Goal: Transaction & Acquisition: Book appointment/travel/reservation

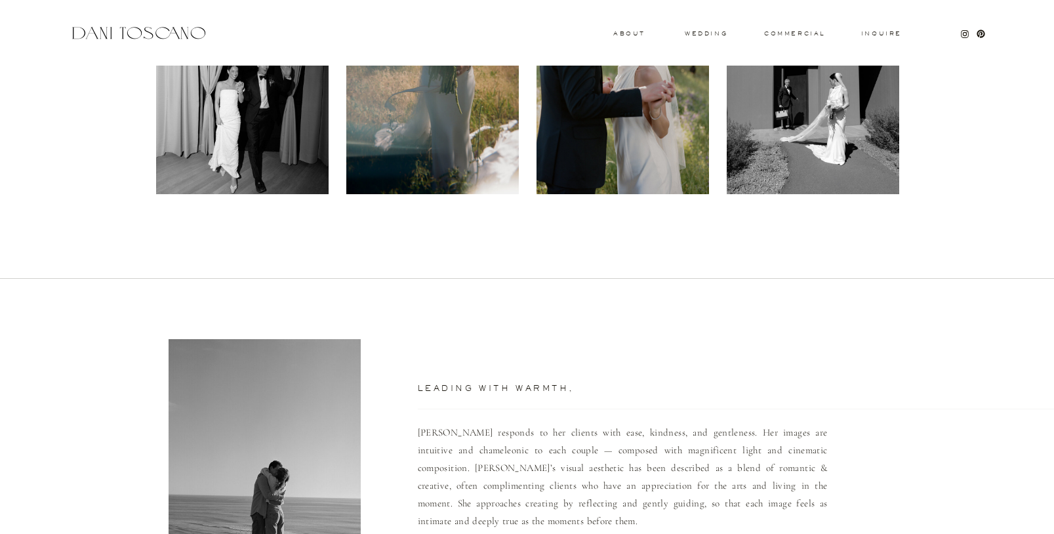
scroll to position [513, 0]
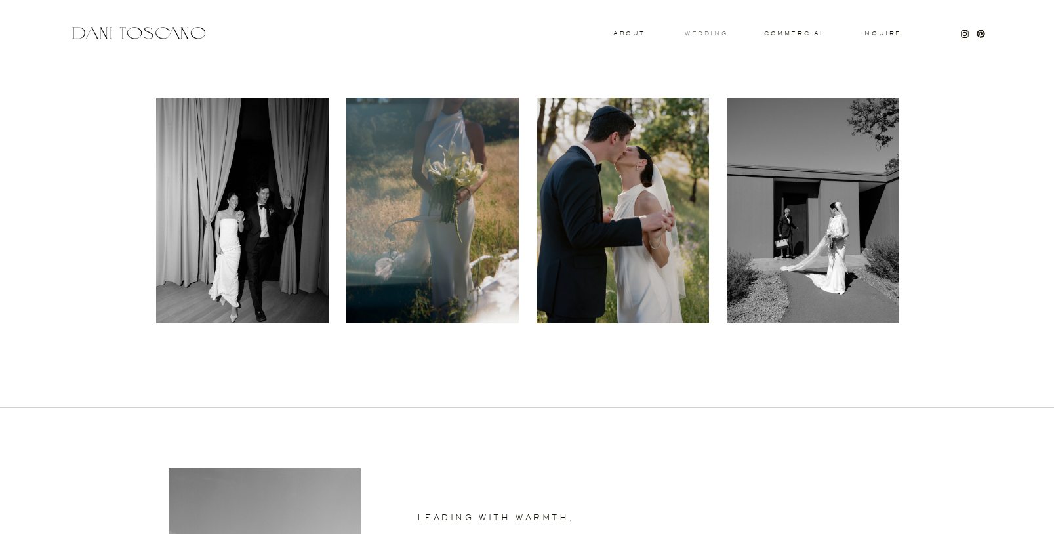
click at [711, 33] on h3 "wedding" at bounding box center [706, 33] width 43 height 5
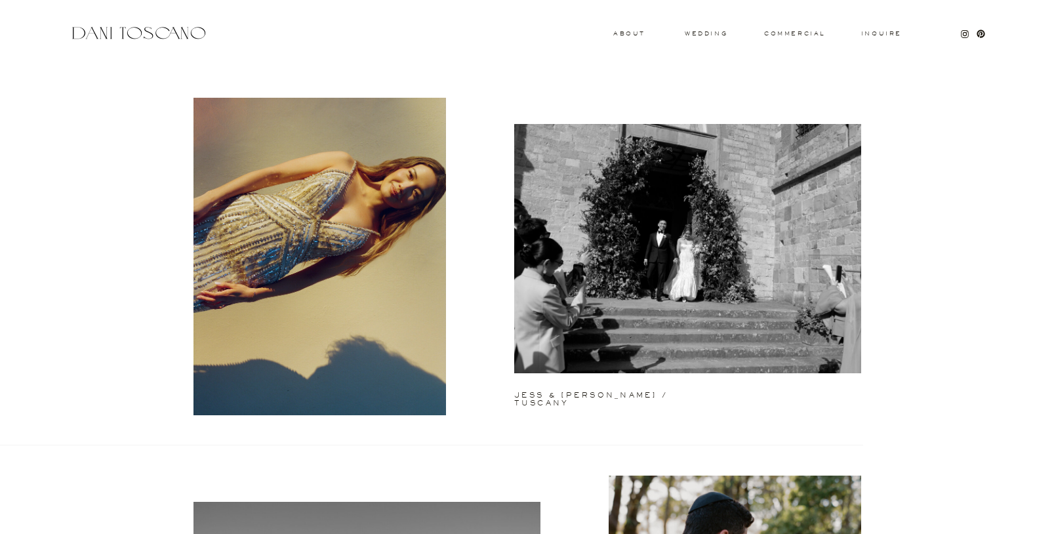
scroll to position [72, 0]
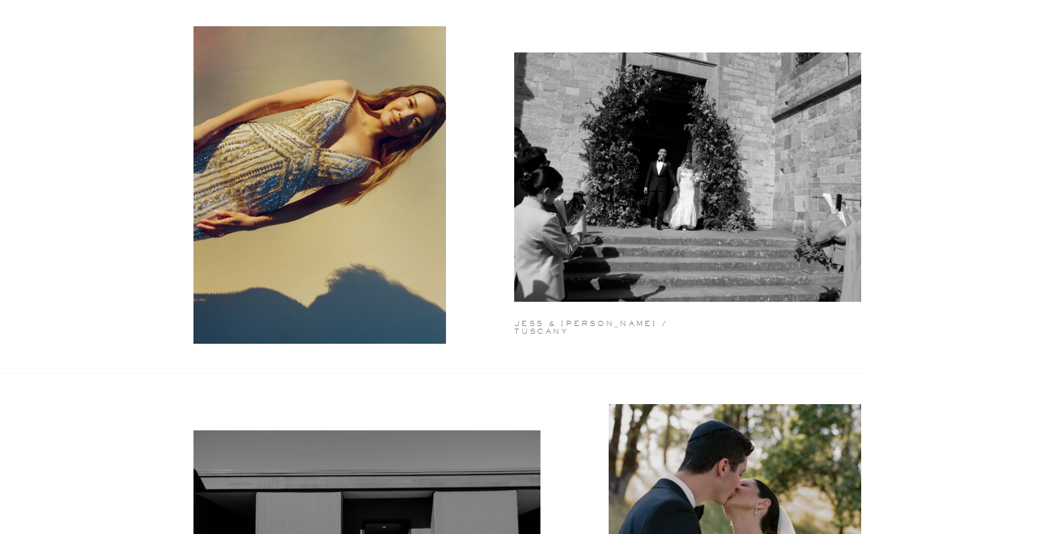
click at [621, 325] on h2 "jess & matt / tuscany" at bounding box center [616, 322] width 205 height 5
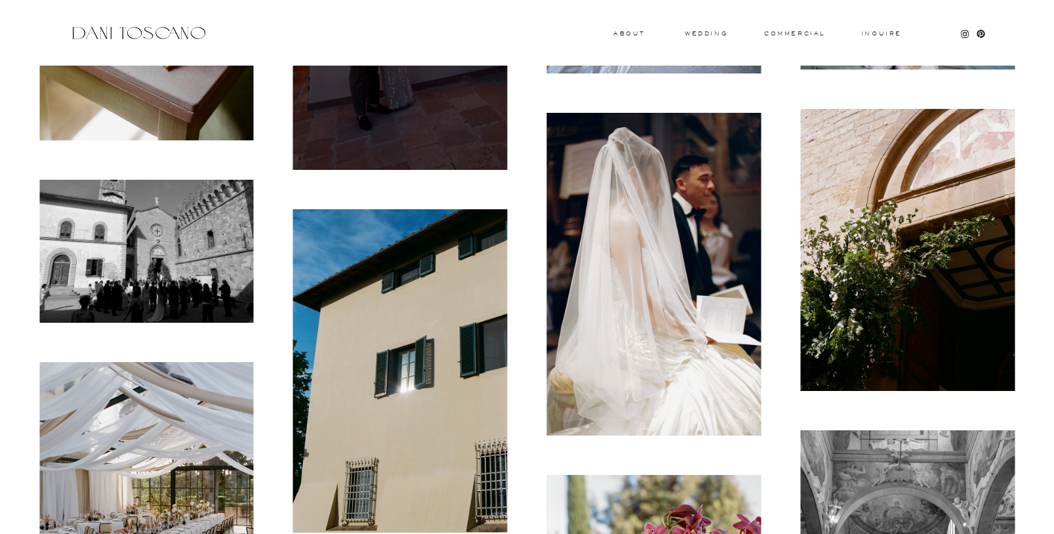
scroll to position [8492, 0]
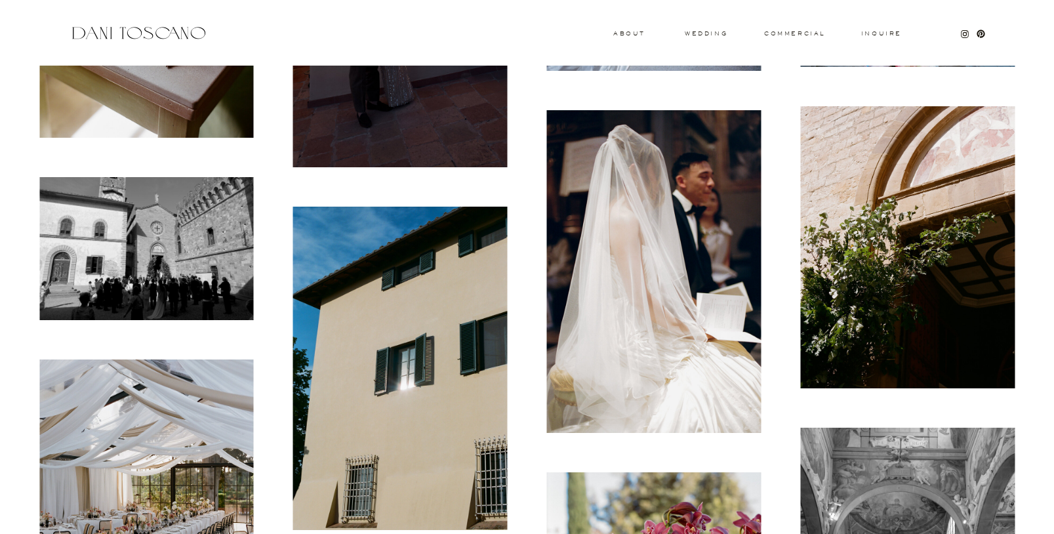
click at [522, 277] on div at bounding box center [401, 368] width 254 height 363
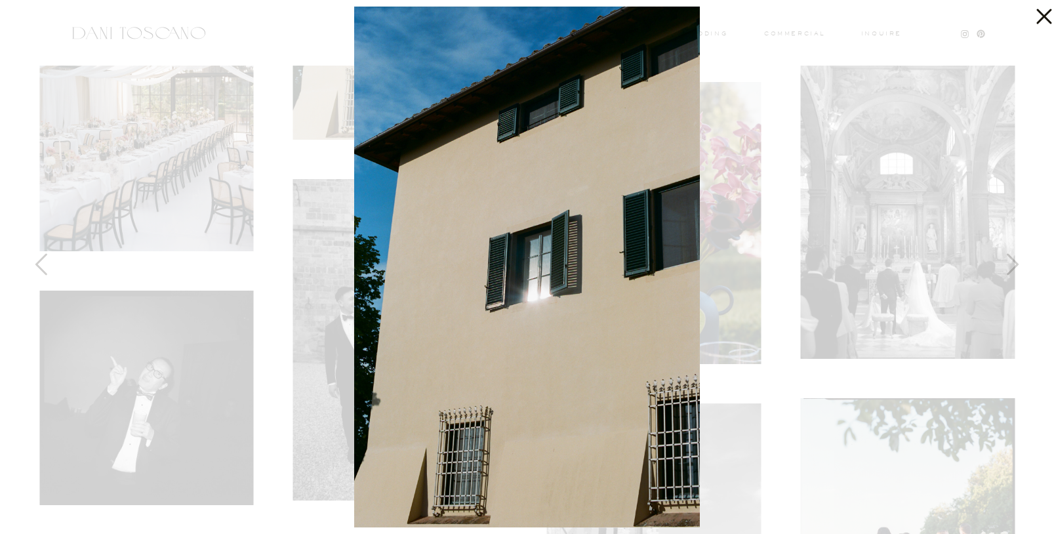
scroll to position [8370, 0]
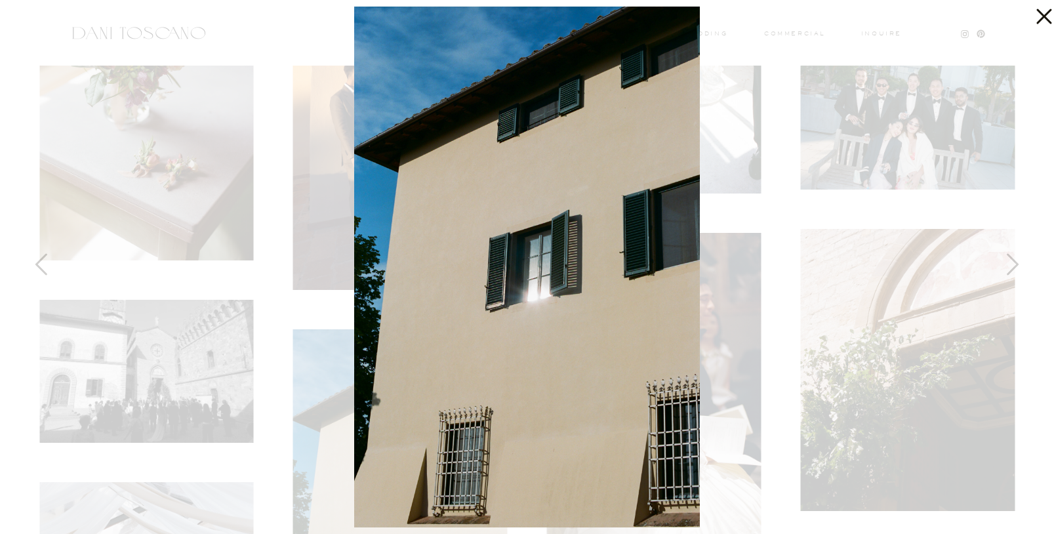
click at [1038, 16] on icon at bounding box center [1041, 13] width 26 height 26
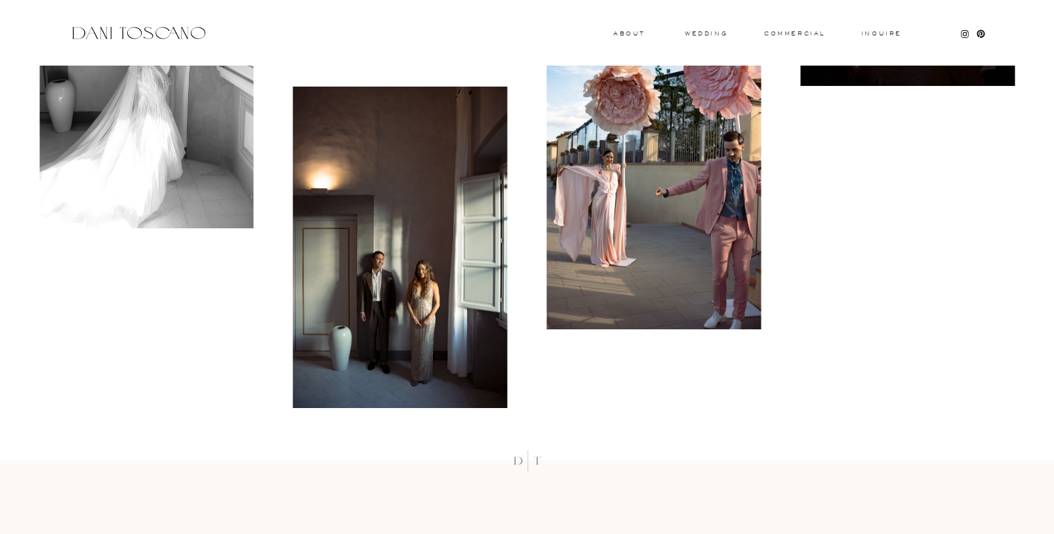
scroll to position [11869, 0]
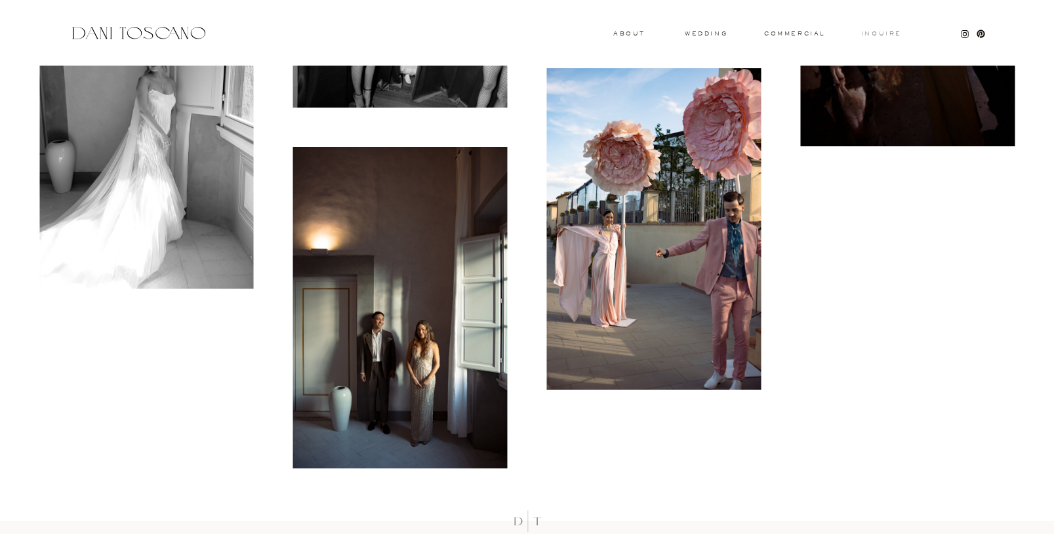
click at [893, 36] on h3 "Inquire" at bounding box center [882, 34] width 42 height 7
